Goal: Information Seeking & Learning: Learn about a topic

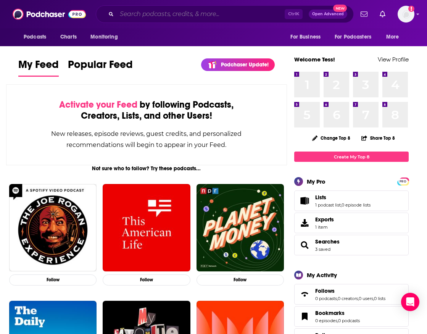
click at [180, 11] on input "Search podcasts, credits, & more..." at bounding box center [201, 14] width 168 height 12
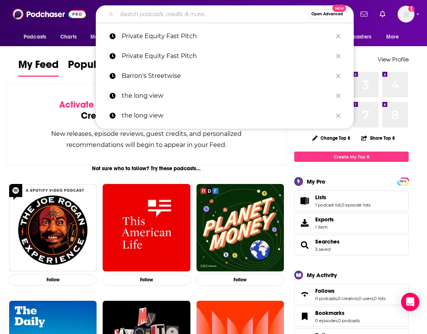
paste input "[URL][DOMAIN_NAME]"
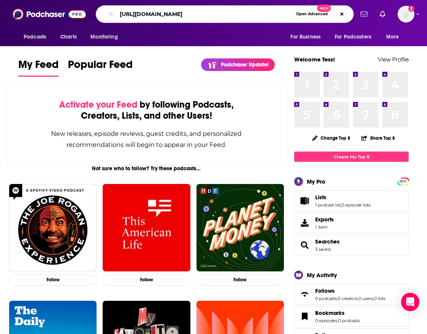
type input "[URL][DOMAIN_NAME]"
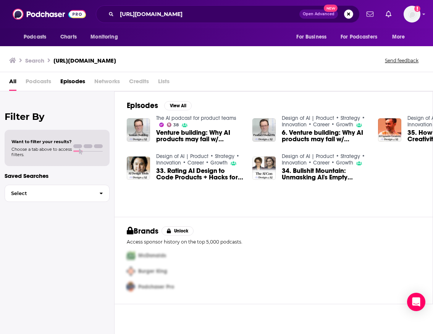
click at [296, 119] on link "Design of AI | Product • Strategy • Innovation • Career • Growth" at bounding box center [323, 121] width 83 height 13
click at [389, 126] on img "35. How AI Expands Creativity & Innovates Design [Tuhin Kumar, Luma, ex Apple A…" at bounding box center [389, 129] width 23 height 23
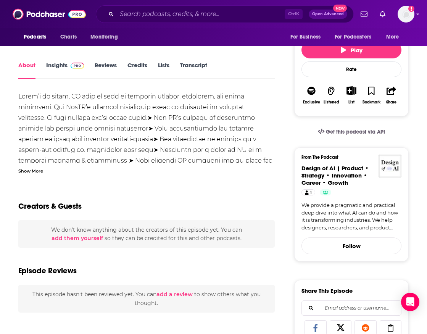
scroll to position [191, 0]
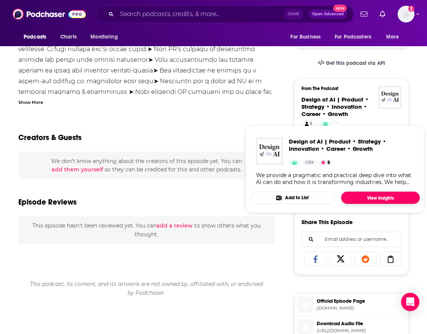
click at [367, 195] on link "View Insights" at bounding box center [380, 198] width 79 height 12
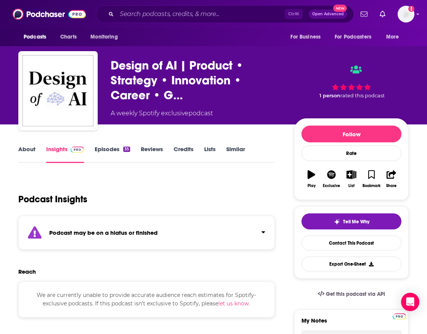
click at [153, 148] on link "Reviews" at bounding box center [152, 155] width 22 height 18
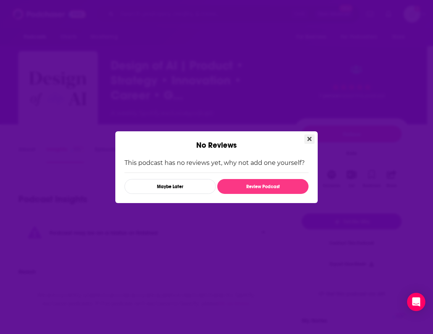
click at [308, 140] on icon "Close" at bounding box center [309, 139] width 4 height 4
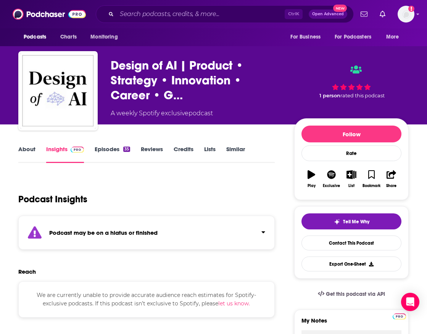
click at [33, 147] on link "About" at bounding box center [26, 155] width 17 height 18
